Goal: Information Seeking & Learning: Compare options

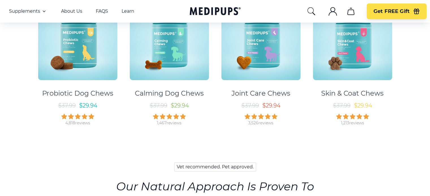
click at [68, 52] on img at bounding box center [77, 40] width 79 height 79
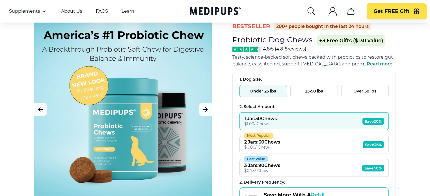
scroll to position [27, 0]
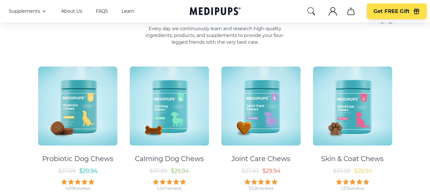
scroll to position [271, 0]
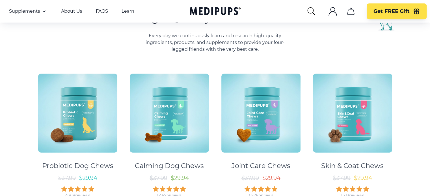
click at [88, 143] on img at bounding box center [77, 113] width 79 height 79
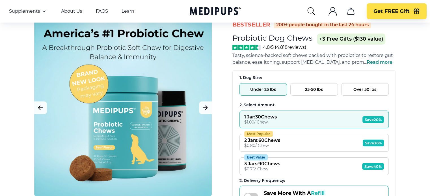
scroll to position [28, 0]
click at [267, 140] on div "2 Jars : 60 Chews" at bounding box center [262, 140] width 36 height 5
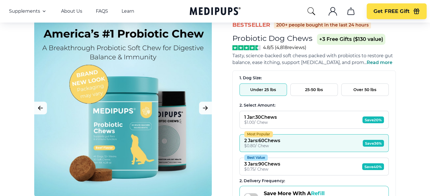
click at [258, 159] on div "Best Value" at bounding box center [255, 158] width 23 height 6
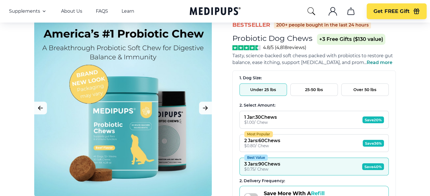
click at [280, 125] on button "1 Jar : 30 Chews $ 1.00 / Chew Save 20%" at bounding box center [313, 120] width 149 height 18
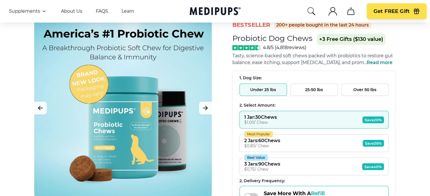
click at [300, 88] on button "25-50 lbs" at bounding box center [313, 90] width 47 height 12
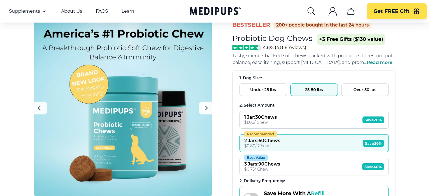
click at [300, 88] on button "25-50 lbs" at bounding box center [313, 90] width 47 height 12
click at [354, 91] on button "Over 50 lbs" at bounding box center [364, 90] width 47 height 12
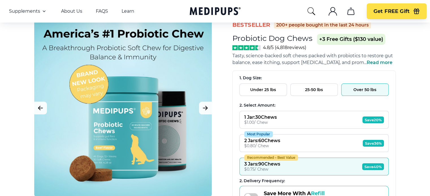
click at [266, 91] on button "Under 25 lbs" at bounding box center [262, 90] width 47 height 12
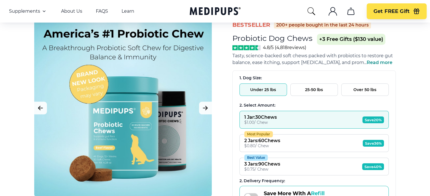
click at [298, 90] on button "25-50 lbs" at bounding box center [313, 90] width 47 height 12
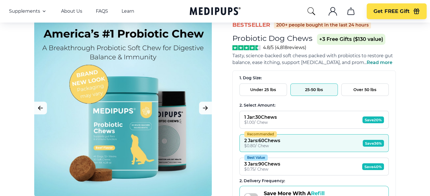
click at [262, 89] on button "Under 25 lbs" at bounding box center [262, 90] width 47 height 12
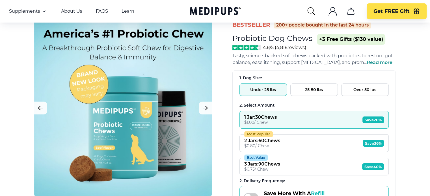
click at [297, 87] on button "25-50 lbs" at bounding box center [313, 90] width 47 height 12
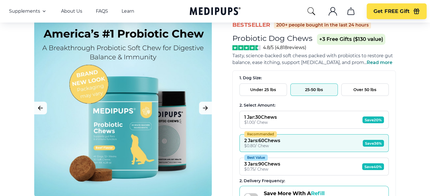
click at [262, 92] on button "Under 25 lbs" at bounding box center [262, 90] width 47 height 12
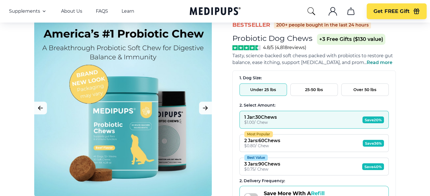
click at [356, 88] on button "Over 50 lbs" at bounding box center [364, 90] width 47 height 12
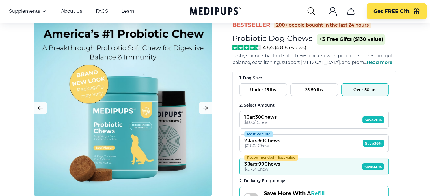
click at [314, 92] on button "25-50 lbs" at bounding box center [313, 90] width 47 height 12
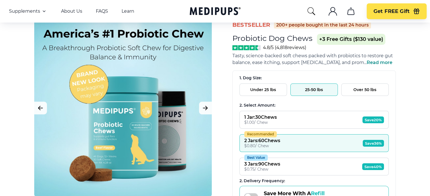
click at [266, 91] on button "Under 25 lbs" at bounding box center [262, 90] width 47 height 12
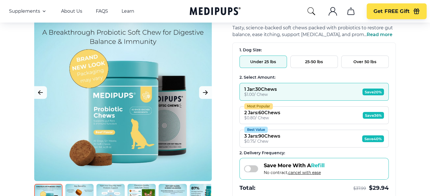
scroll to position [56, 0]
click at [261, 113] on div "2 Jars : 60 Chews" at bounding box center [262, 112] width 36 height 5
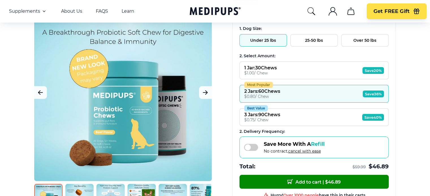
scroll to position [77, 0]
click at [261, 119] on div "$ 0.75 / Chew" at bounding box center [262, 120] width 36 height 5
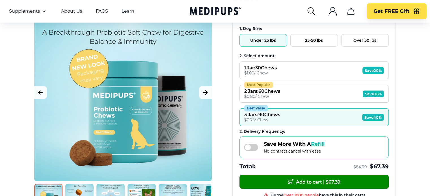
click at [303, 36] on button "25-50 lbs" at bounding box center [313, 40] width 47 height 12
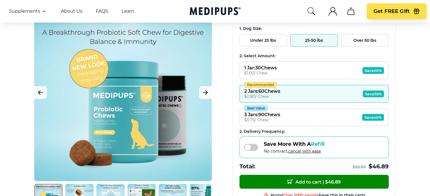
click at [298, 120] on button "Best Value 3 Jars : 90 Chews $ 0.75 / Chew Save 40%" at bounding box center [313, 118] width 149 height 18
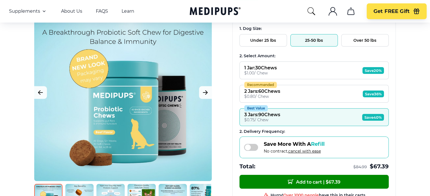
click at [279, 75] on button "1 Jar : 30 Chews $ 1.00 / Chew Save 20%" at bounding box center [313, 71] width 149 height 18
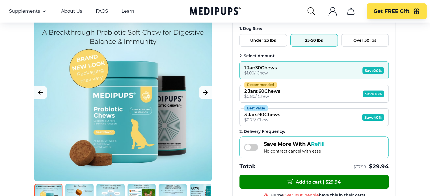
drag, startPoint x: 261, startPoint y: 37, endPoint x: 256, endPoint y: 40, distance: 6.1
click at [256, 40] on button "Under 25 lbs" at bounding box center [262, 40] width 47 height 12
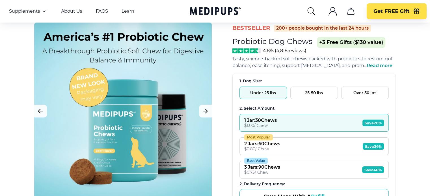
scroll to position [25, 0]
drag, startPoint x: 234, startPoint y: 43, endPoint x: 312, endPoint y: 38, distance: 78.2
click at [312, 38] on h1 "Probiotic Dog Chews" at bounding box center [272, 41] width 80 height 9
copy h1 "Probiotic Dog Chews"
click at [312, 38] on h1 "Probiotic Dog Chews" at bounding box center [272, 41] width 80 height 9
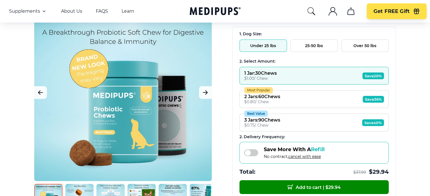
scroll to position [72, 0]
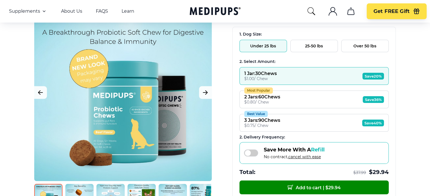
click at [302, 45] on button "25-50 lbs" at bounding box center [313, 46] width 47 height 12
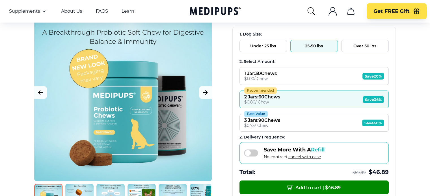
click at [287, 74] on button "1 Jar : 30 Chews $ 1.00 / Chew Save 20%" at bounding box center [313, 76] width 149 height 18
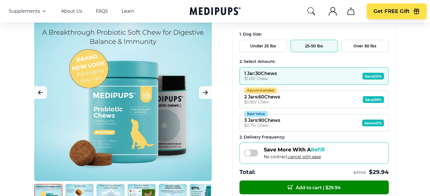
click at [364, 45] on button "Over 50 lbs" at bounding box center [364, 46] width 47 height 12
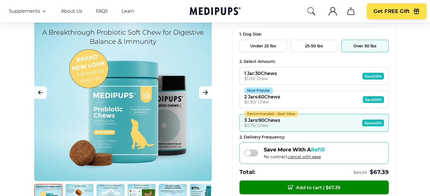
click at [327, 78] on button "1 Jar : 30 Chews $ 1.00 / Chew Save 20%" at bounding box center [313, 76] width 149 height 18
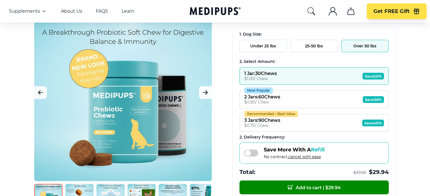
click at [262, 95] on div "2 Jars : 60 Chews" at bounding box center [262, 96] width 36 height 5
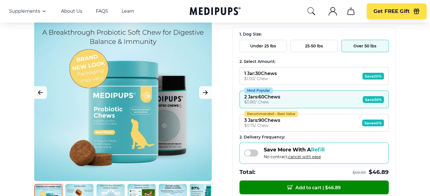
click at [253, 74] on div "1 Jar : 30 Chews" at bounding box center [260, 73] width 32 height 5
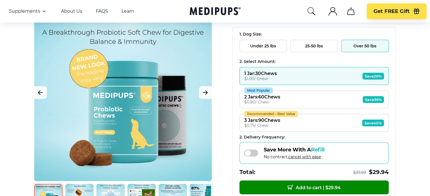
click at [254, 101] on div "$ 0.80 / Chew" at bounding box center [262, 102] width 36 height 5
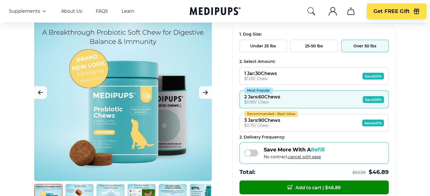
click at [253, 47] on button "Under 25 lbs" at bounding box center [262, 46] width 47 height 12
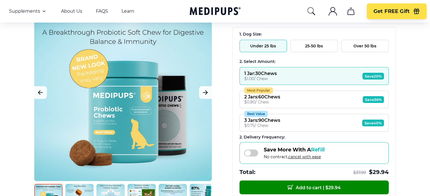
click at [251, 101] on div "$ 0.80 / Chew" at bounding box center [262, 102] width 36 height 5
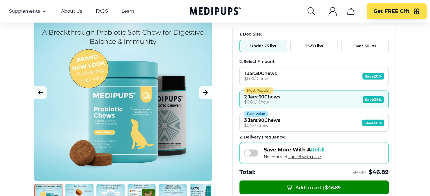
click at [305, 49] on button "25-50 lbs" at bounding box center [313, 46] width 47 height 12
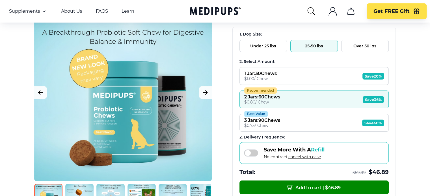
click at [348, 44] on button "Over 50 lbs" at bounding box center [364, 46] width 47 height 12
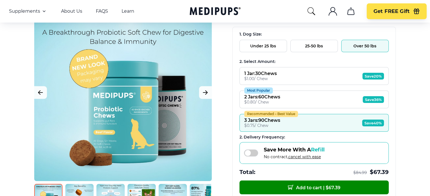
click at [317, 47] on button "25-50 lbs" at bounding box center [313, 46] width 47 height 12
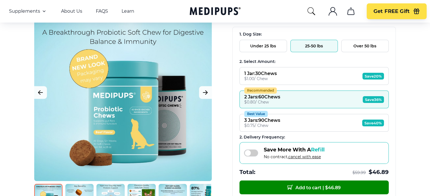
click at [271, 48] on button "Under 25 lbs" at bounding box center [262, 46] width 47 height 12
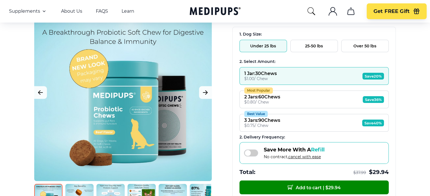
click at [280, 101] on div "$ 0.80 / Chew" at bounding box center [262, 102] width 36 height 5
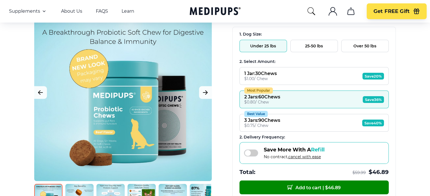
click at [307, 44] on button "25-50 lbs" at bounding box center [313, 46] width 47 height 12
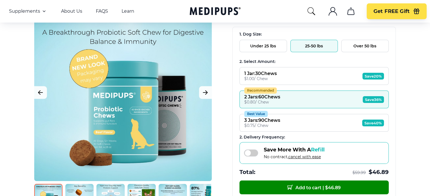
click at [350, 47] on button "Over 50 lbs" at bounding box center [364, 46] width 47 height 12
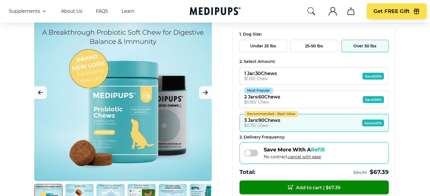
click at [300, 105] on button "Most Popular 2 Jars : 60 Chews $ 0.80 / Chew Save 36%" at bounding box center [313, 100] width 149 height 18
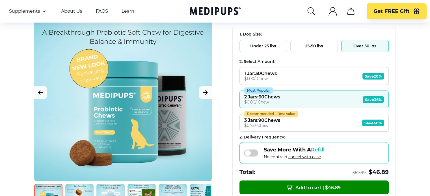
click at [262, 47] on button "Under 25 lbs" at bounding box center [262, 46] width 47 height 12
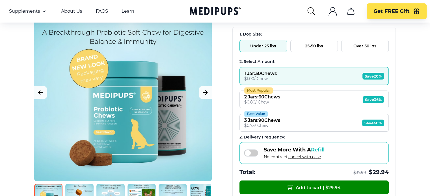
click at [280, 103] on div "$ 0.80 / Chew" at bounding box center [262, 102] width 36 height 5
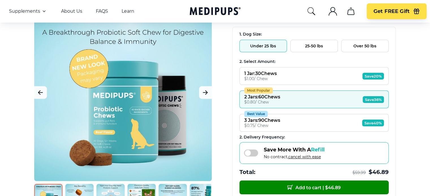
click at [272, 124] on div "$ 0.75 / Chew" at bounding box center [262, 125] width 36 height 5
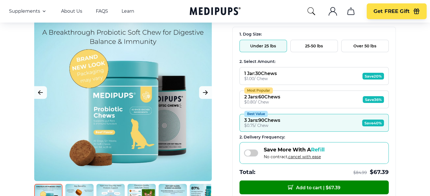
click at [303, 47] on button "25-50 lbs" at bounding box center [313, 46] width 47 height 12
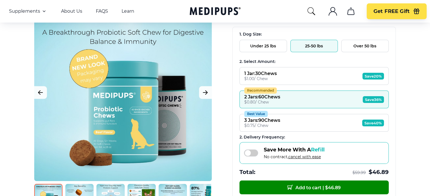
click at [294, 125] on button "Best Value 3 Jars : 90 Chews $ 0.75 / Chew Save 40%" at bounding box center [313, 123] width 149 height 18
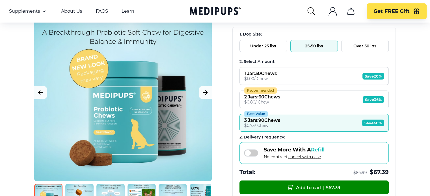
click at [350, 43] on button "Over 50 lbs" at bounding box center [364, 46] width 47 height 12
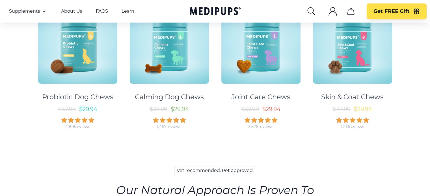
scroll to position [340, 0]
click at [157, 93] on div "Calming Dog Chews" at bounding box center [169, 97] width 69 height 8
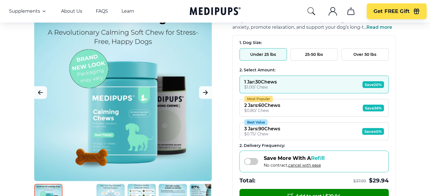
scroll to position [63, 0]
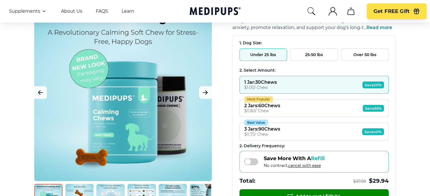
click at [303, 54] on button "25-50 lbs" at bounding box center [313, 55] width 47 height 12
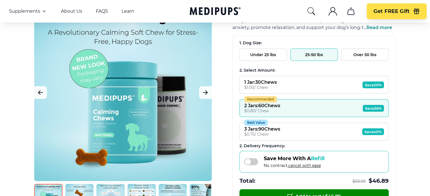
click at [286, 86] on button "1 Jar : 30 Chews $ 1.00 / Chew Save 20%" at bounding box center [313, 85] width 149 height 18
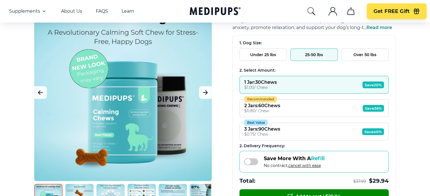
click at [351, 55] on button "Over 50 lbs" at bounding box center [364, 55] width 47 height 12
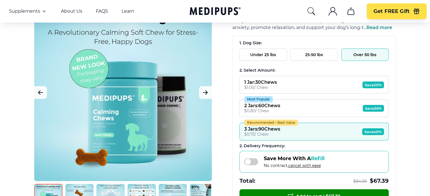
click at [317, 84] on button "1 Jar : 30 Chews $ 1.00 / Chew Save 20%" at bounding box center [313, 85] width 149 height 18
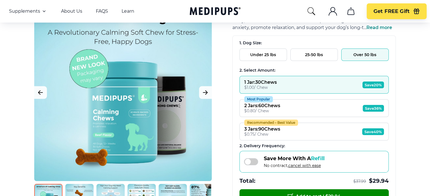
click at [261, 54] on button "Under 25 lbs" at bounding box center [262, 55] width 47 height 12
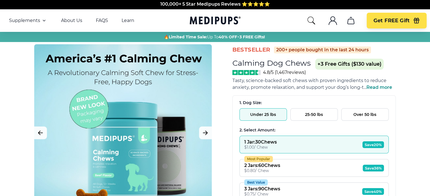
scroll to position [31, 0]
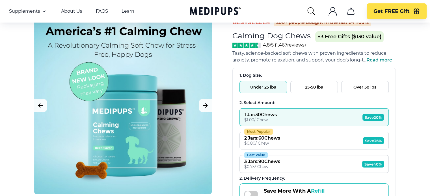
drag, startPoint x: 288, startPoint y: 144, endPoint x: 256, endPoint y: 141, distance: 32.1
click at [256, 141] on div "$ 0.80 / Chew" at bounding box center [262, 143] width 36 height 5
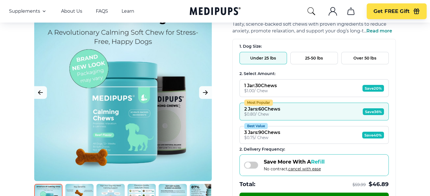
scroll to position [55, 0]
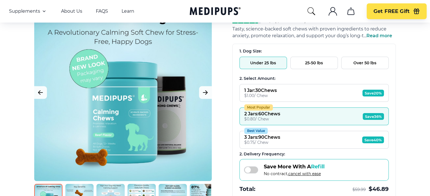
click at [309, 62] on button "25-50 lbs" at bounding box center [313, 63] width 47 height 12
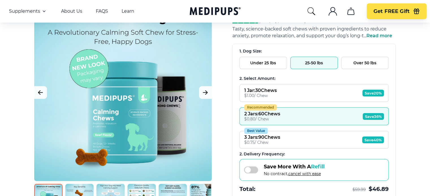
click at [350, 60] on button "Over 50 lbs" at bounding box center [364, 63] width 47 height 12
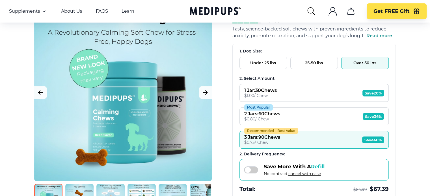
click at [300, 115] on button "Most Popular 2 Jars : 60 Chews $ 0.80 / Chew Save 36%" at bounding box center [313, 117] width 149 height 18
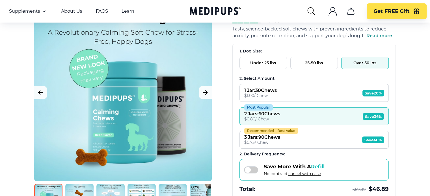
click at [313, 59] on button "25-50 lbs" at bounding box center [313, 63] width 47 height 12
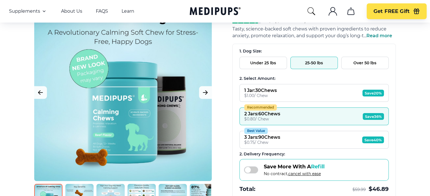
click at [291, 117] on button "Recommended 2 Jars : 60 Chews $ 0.80 / Chew Save 36%" at bounding box center [313, 117] width 149 height 18
click at [261, 63] on button "Under 25 lbs" at bounding box center [262, 63] width 47 height 12
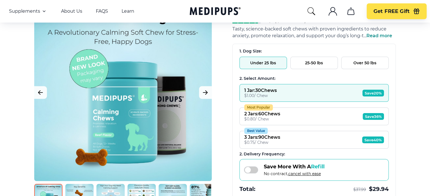
click at [272, 117] on div "$ 0.80 / Chew" at bounding box center [262, 119] width 36 height 5
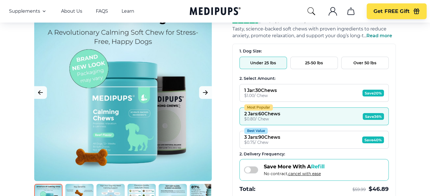
click at [263, 141] on div "$ 0.75 / Chew" at bounding box center [262, 142] width 36 height 5
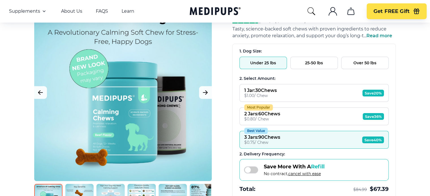
click at [299, 62] on button "25-50 lbs" at bounding box center [313, 63] width 47 height 12
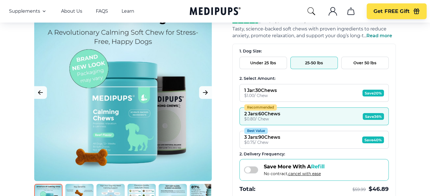
click at [304, 138] on button "Best Value 3 Jars : 90 Chews $ 0.75 / Chew Save 40%" at bounding box center [313, 140] width 149 height 18
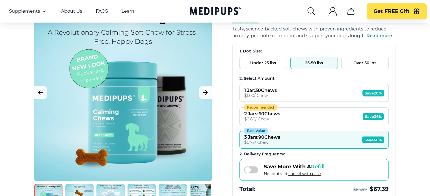
click at [346, 60] on button "Over 50 lbs" at bounding box center [364, 63] width 47 height 12
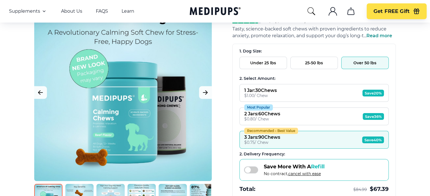
click at [315, 142] on button "Recommended – Best Value 3 Jars : 90 Chews $ 0.75 / Chew Save 40%" at bounding box center [313, 140] width 149 height 18
click at [302, 117] on button "Most Popular 2 Jars : 60 Chews $ 0.80 / Chew Save 36%" at bounding box center [313, 117] width 149 height 18
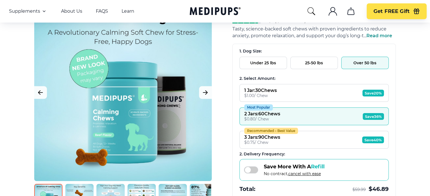
click at [277, 91] on div "1 Jar : 30 Chews" at bounding box center [260, 90] width 32 height 5
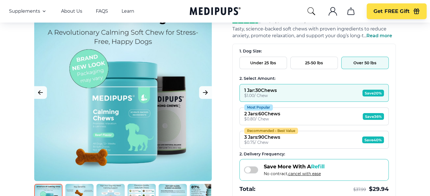
click at [301, 63] on button "25-50 lbs" at bounding box center [313, 63] width 47 height 12
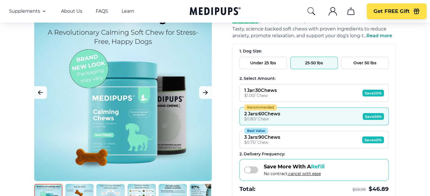
click at [267, 141] on div "$ 0.75 / Chew" at bounding box center [262, 142] width 36 height 5
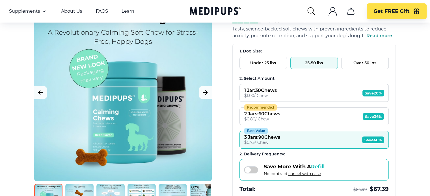
click at [253, 62] on button "Under 25 lbs" at bounding box center [262, 63] width 47 height 12
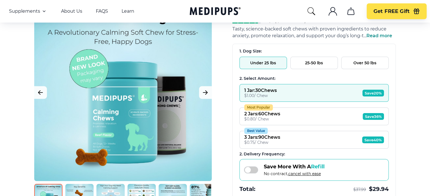
click at [255, 117] on div "$ 0.80 / Chew" at bounding box center [262, 119] width 36 height 5
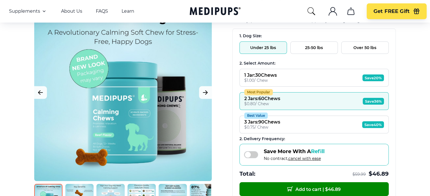
scroll to position [0, 0]
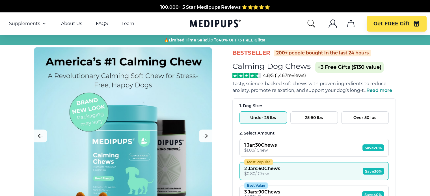
click at [249, 69] on h1 "Calming Dog Chews" at bounding box center [271, 66] width 78 height 9
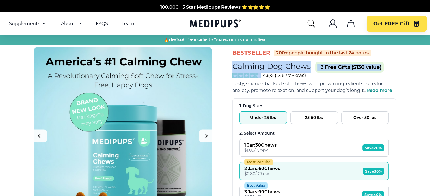
click at [249, 69] on h1 "Calming Dog Chews" at bounding box center [271, 66] width 78 height 9
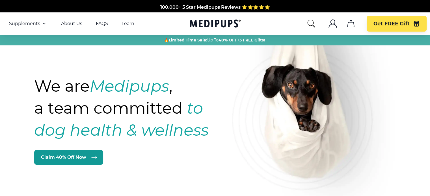
scroll to position [340, 0]
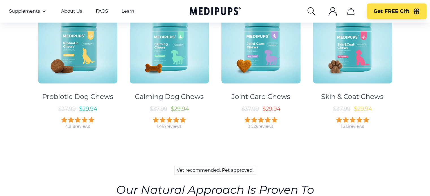
click at [242, 52] on img at bounding box center [260, 44] width 79 height 79
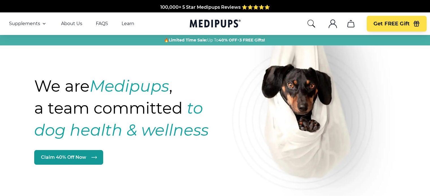
scroll to position [340, 0]
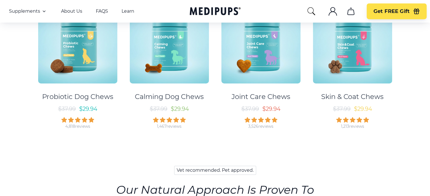
click at [335, 55] on img at bounding box center [352, 44] width 79 height 79
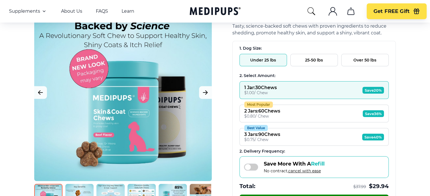
scroll to position [58, 0]
click at [317, 63] on button "25-50 lbs" at bounding box center [313, 60] width 47 height 12
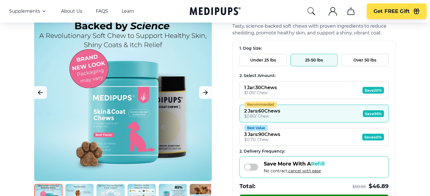
click at [354, 60] on button "Over 50 lbs" at bounding box center [364, 60] width 47 height 12
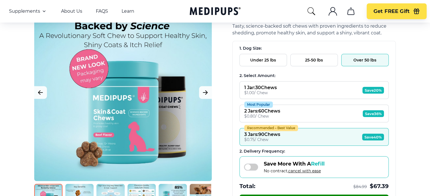
scroll to position [0, 0]
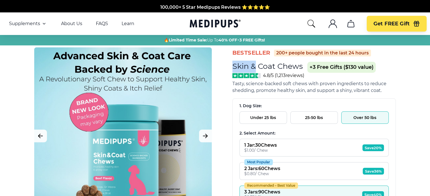
drag, startPoint x: 234, startPoint y: 67, endPoint x: 266, endPoint y: 69, distance: 31.7
click at [266, 69] on h1 "Skin & Coat Chews" at bounding box center [267, 66] width 70 height 9
drag, startPoint x: 301, startPoint y: 66, endPoint x: 232, endPoint y: 71, distance: 69.1
click at [232, 71] on h1 "Skin & Coat Chews" at bounding box center [267, 66] width 70 height 9
copy h1 "Skin & Coat Chews"
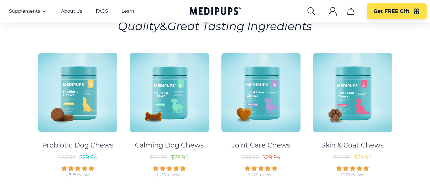
click at [233, 106] on img at bounding box center [260, 92] width 79 height 79
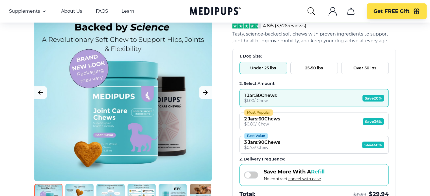
scroll to position [58, 0]
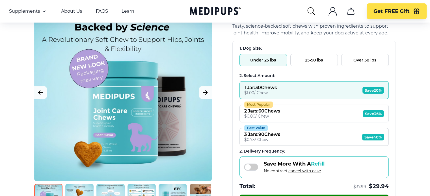
click at [302, 60] on button "25-50 lbs" at bounding box center [313, 60] width 47 height 12
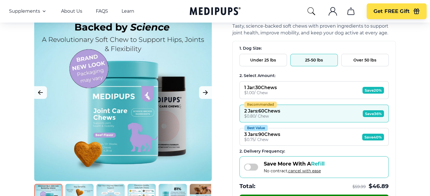
click at [351, 61] on button "Over 50 lbs" at bounding box center [364, 60] width 47 height 12
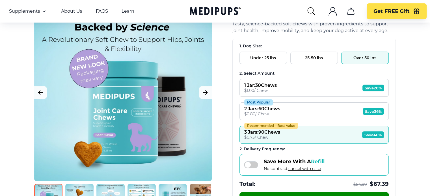
scroll to position [60, 0]
click at [310, 58] on button "25-50 lbs" at bounding box center [313, 58] width 47 height 12
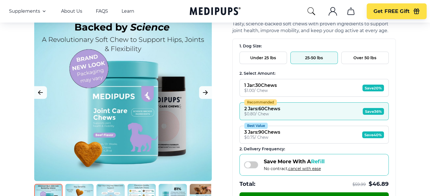
click at [298, 137] on button "Best Value 3 Jars : 90 Chews $ 0.75 / Chew Save 40%" at bounding box center [313, 135] width 149 height 18
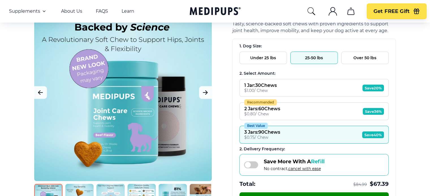
click at [276, 90] on div "$ 1.00 / Chew" at bounding box center [260, 90] width 32 height 5
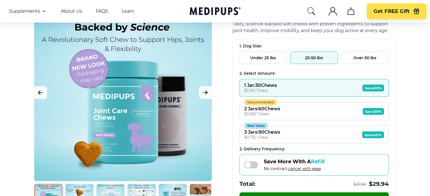
click at [251, 47] on div "1. Dog Size:" at bounding box center [313, 46] width 149 height 5
click at [253, 61] on button "Under 25 lbs" at bounding box center [262, 58] width 47 height 12
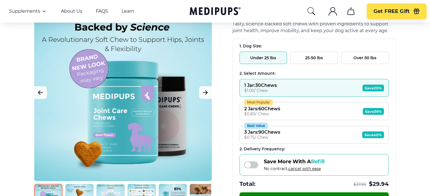
click at [262, 104] on div "Most Popular" at bounding box center [258, 102] width 29 height 6
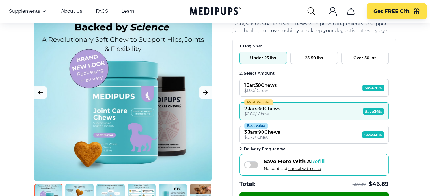
click at [267, 139] on button "Best Value 3 Jars : 90 Chews $ 0.75 / Chew Save 40%" at bounding box center [313, 135] width 149 height 18
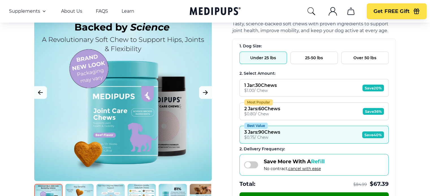
scroll to position [0, 0]
